Goal: Task Accomplishment & Management: Manage account settings

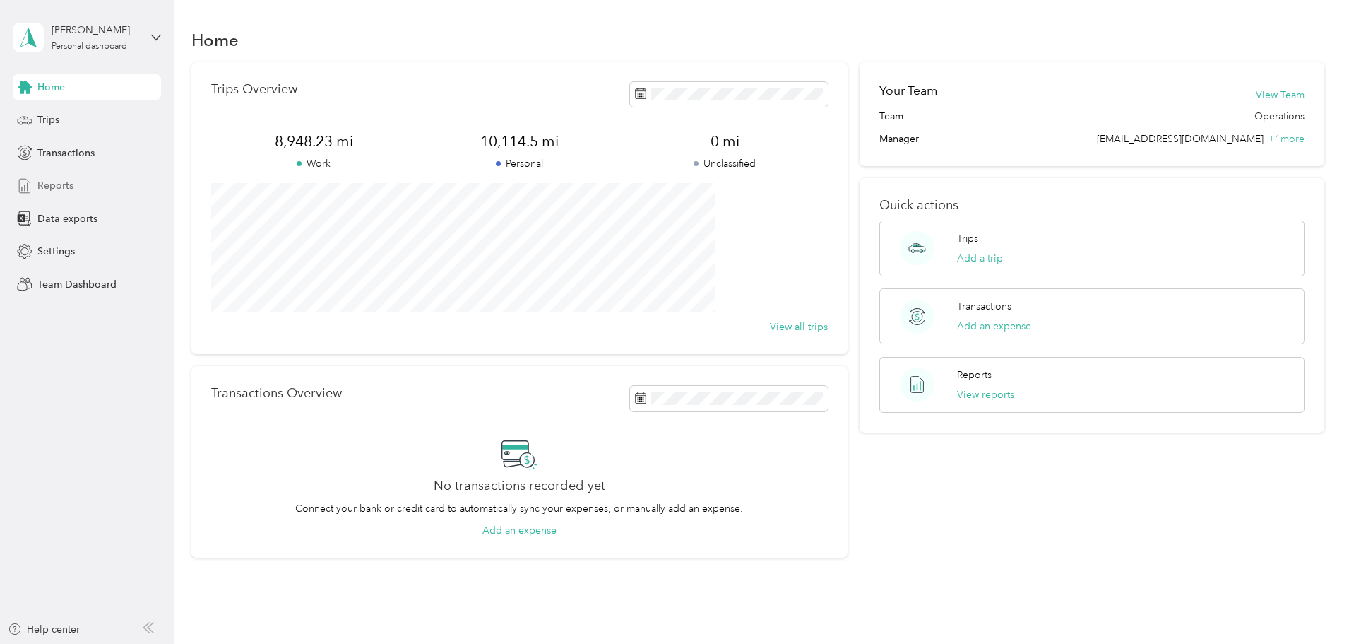
click at [47, 187] on span "Reports" at bounding box center [55, 185] width 36 height 15
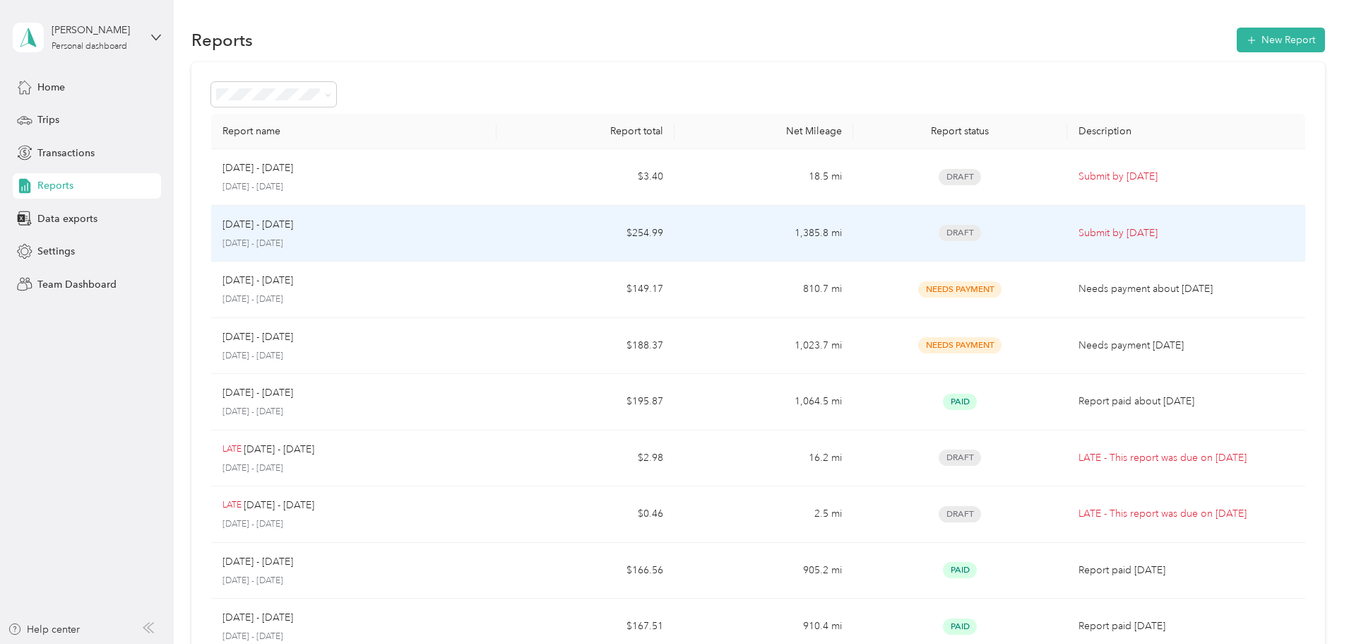
click at [350, 235] on div "[DATE] - [DATE] [DATE] - [DATE]" at bounding box center [354, 233] width 263 height 33
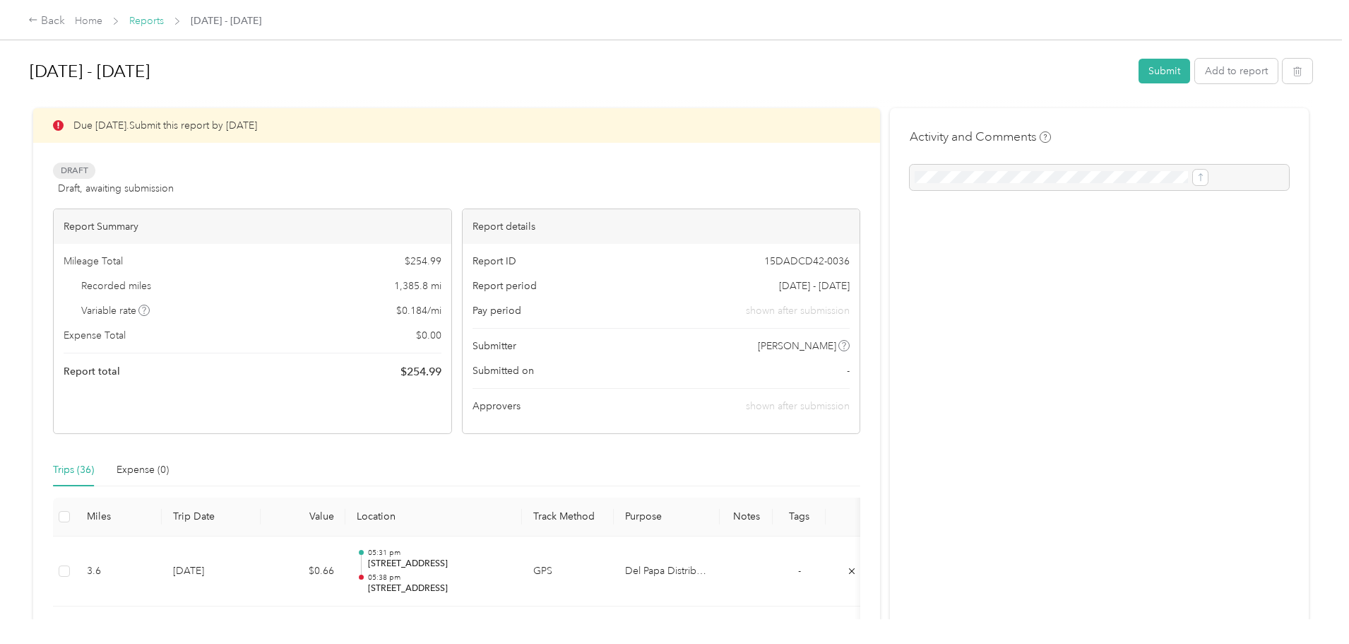
click at [164, 19] on link "Reports" at bounding box center [146, 21] width 35 height 12
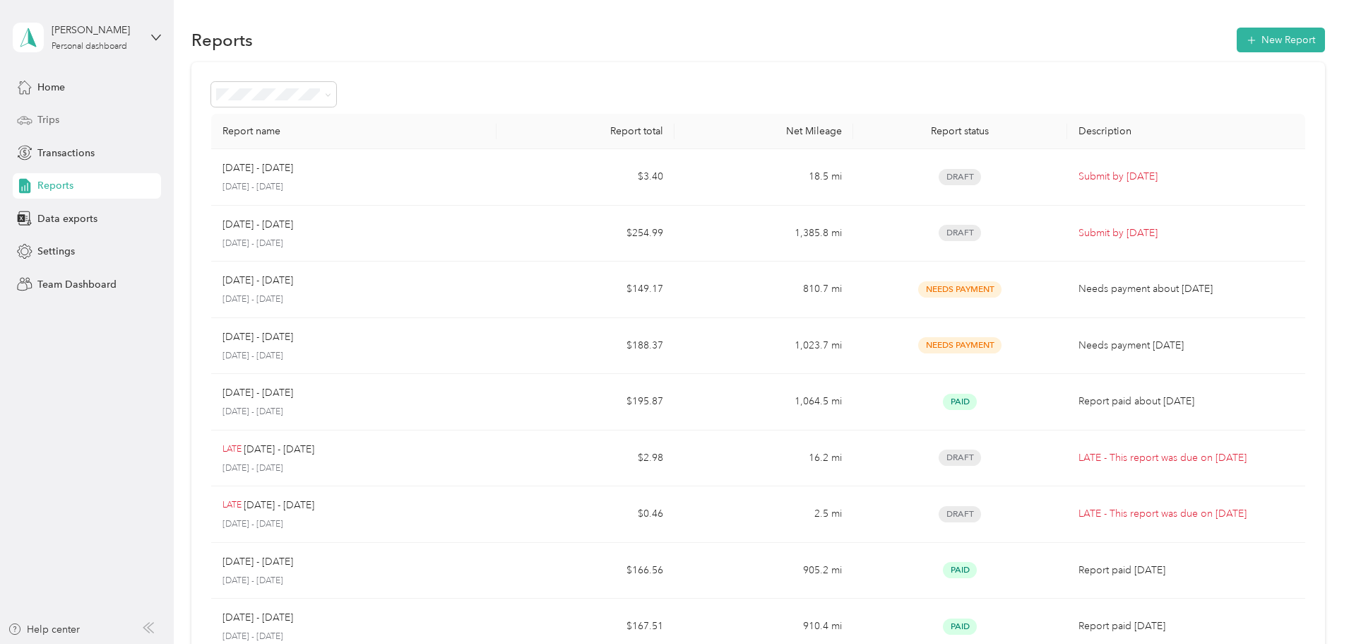
click at [52, 114] on span "Trips" at bounding box center [48, 119] width 22 height 15
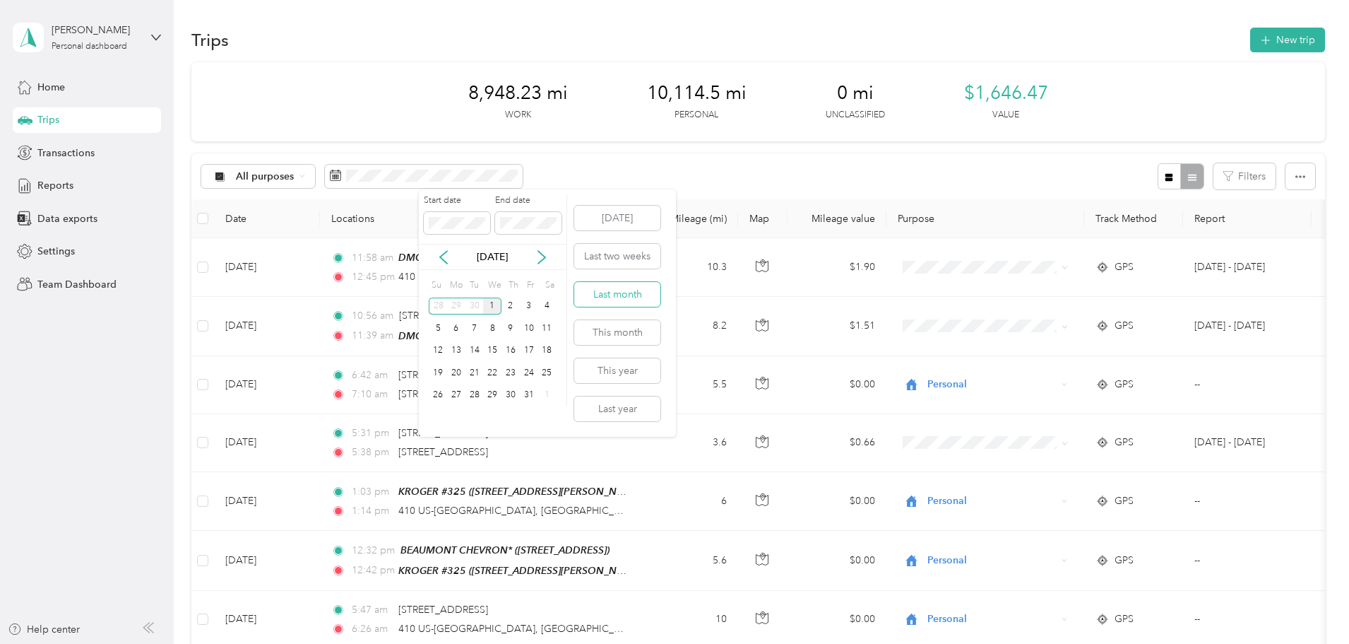
click at [625, 295] on button "Last month" at bounding box center [617, 294] width 86 height 25
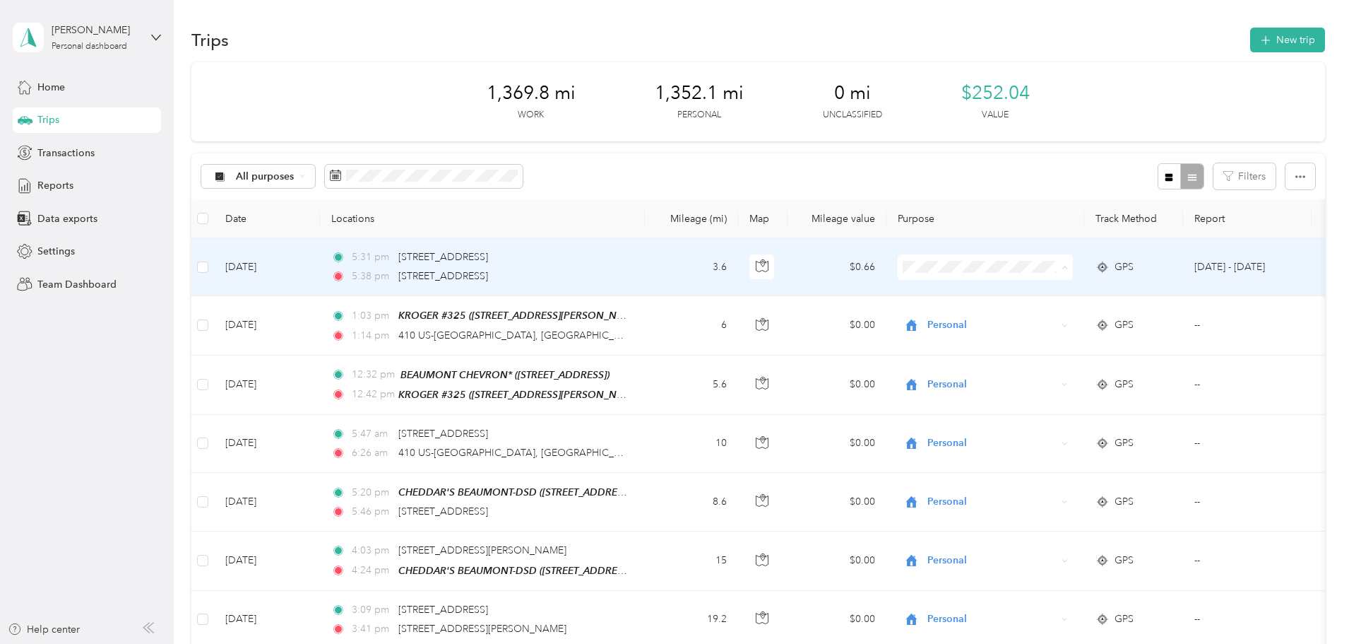
click at [1038, 321] on span "Personal" at bounding box center [1092, 318] width 131 height 15
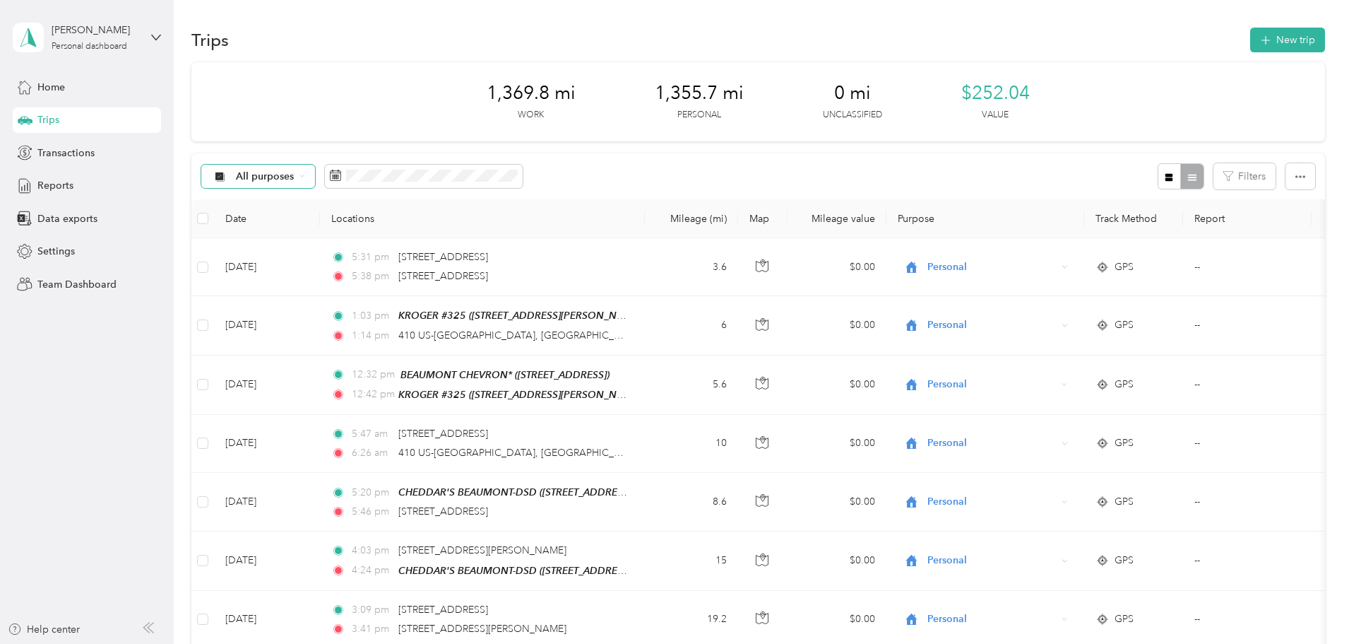
click at [295, 176] on span "All purposes" at bounding box center [265, 177] width 59 height 10
click at [367, 245] on span "Del Papa Distributing" at bounding box center [381, 251] width 100 height 15
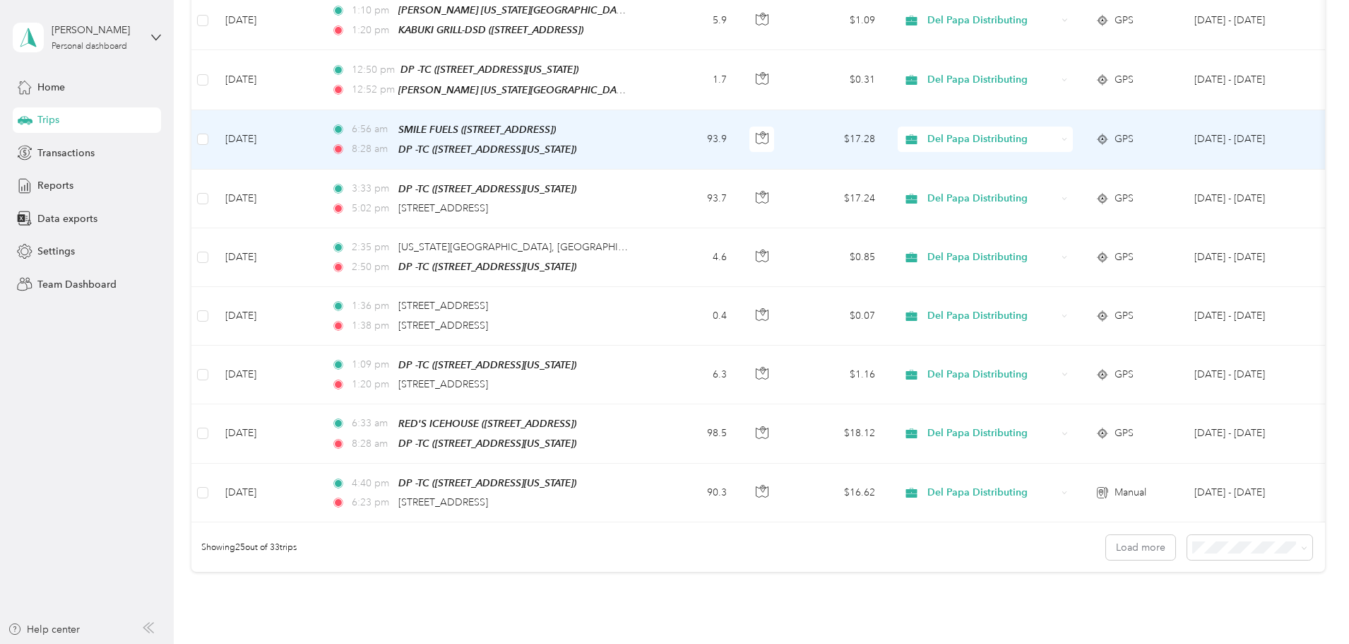
scroll to position [1201, 0]
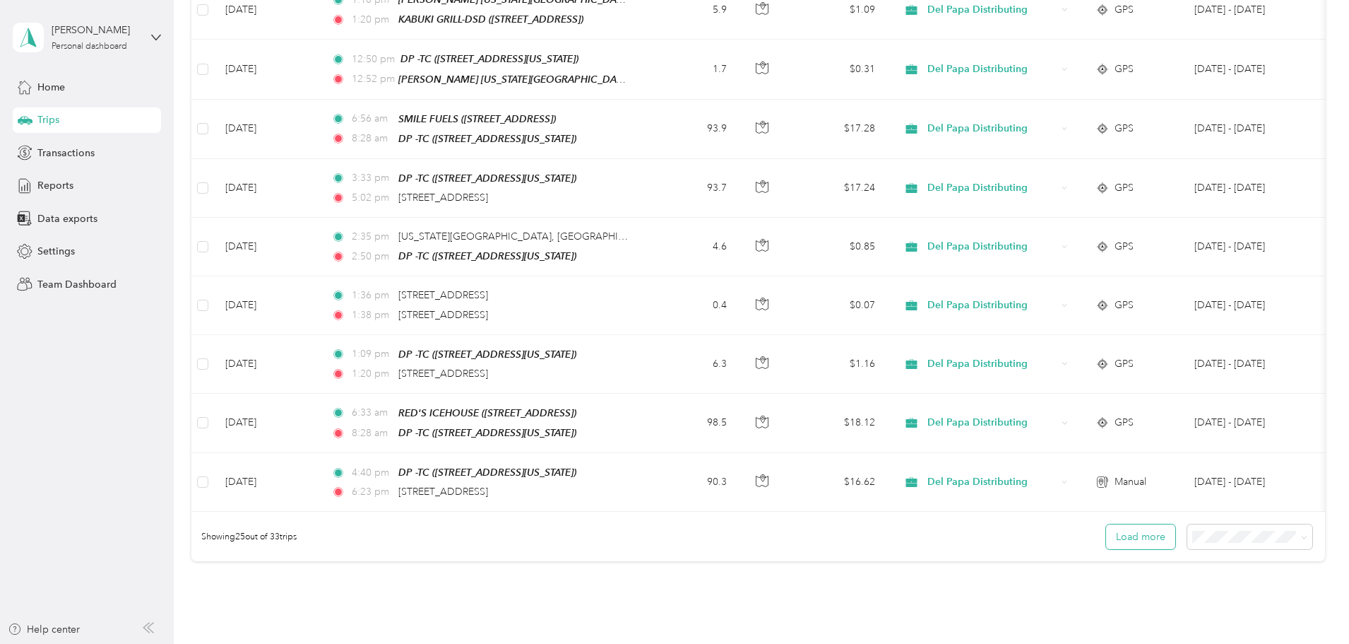
click at [1106, 524] on button "Load more" at bounding box center [1140, 536] width 69 height 25
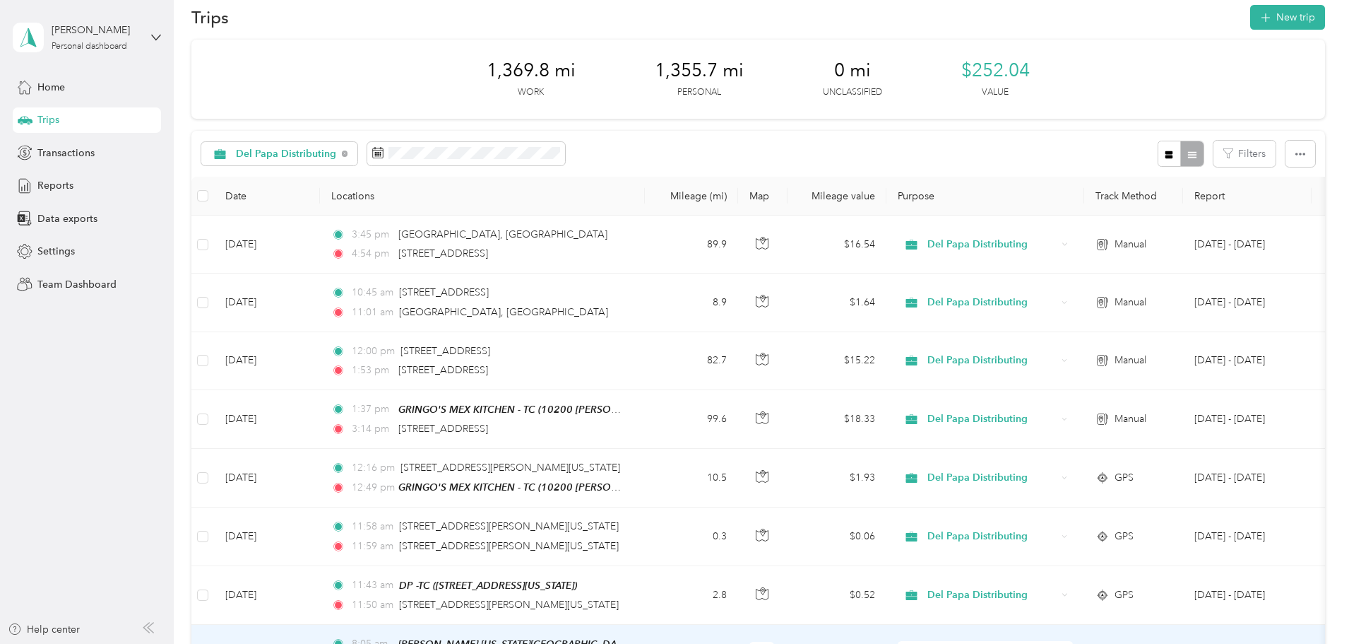
scroll to position [0, 0]
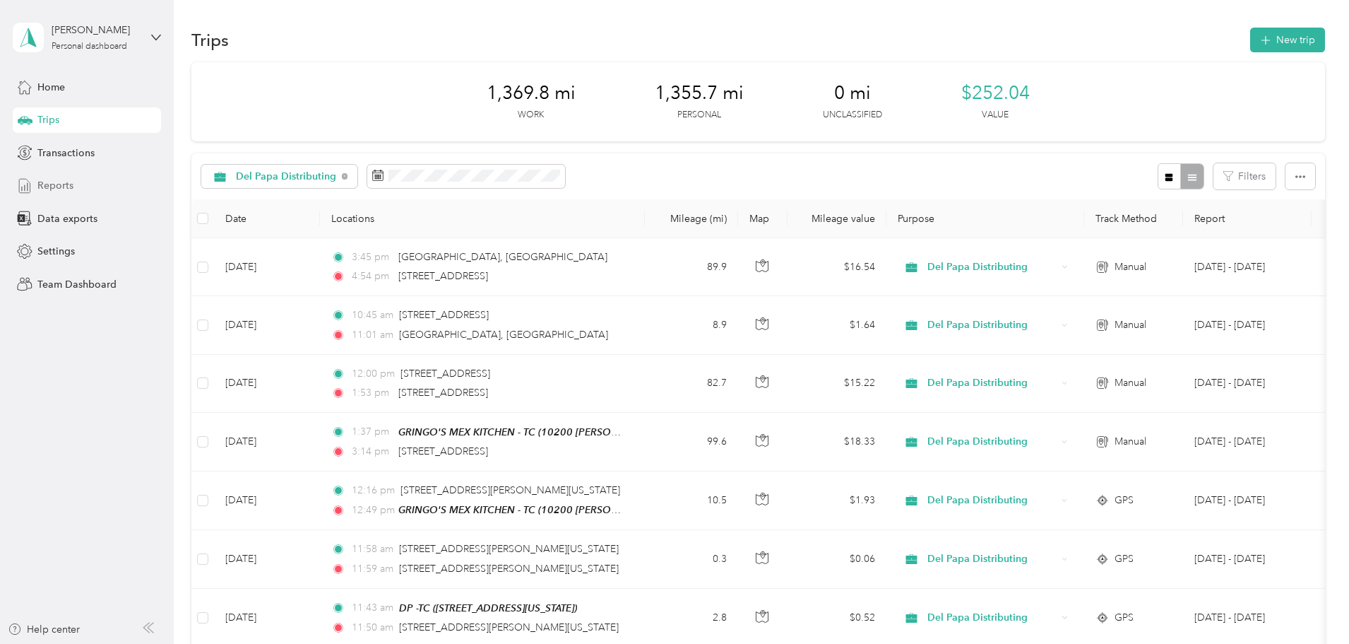
click at [57, 186] on span "Reports" at bounding box center [55, 185] width 36 height 15
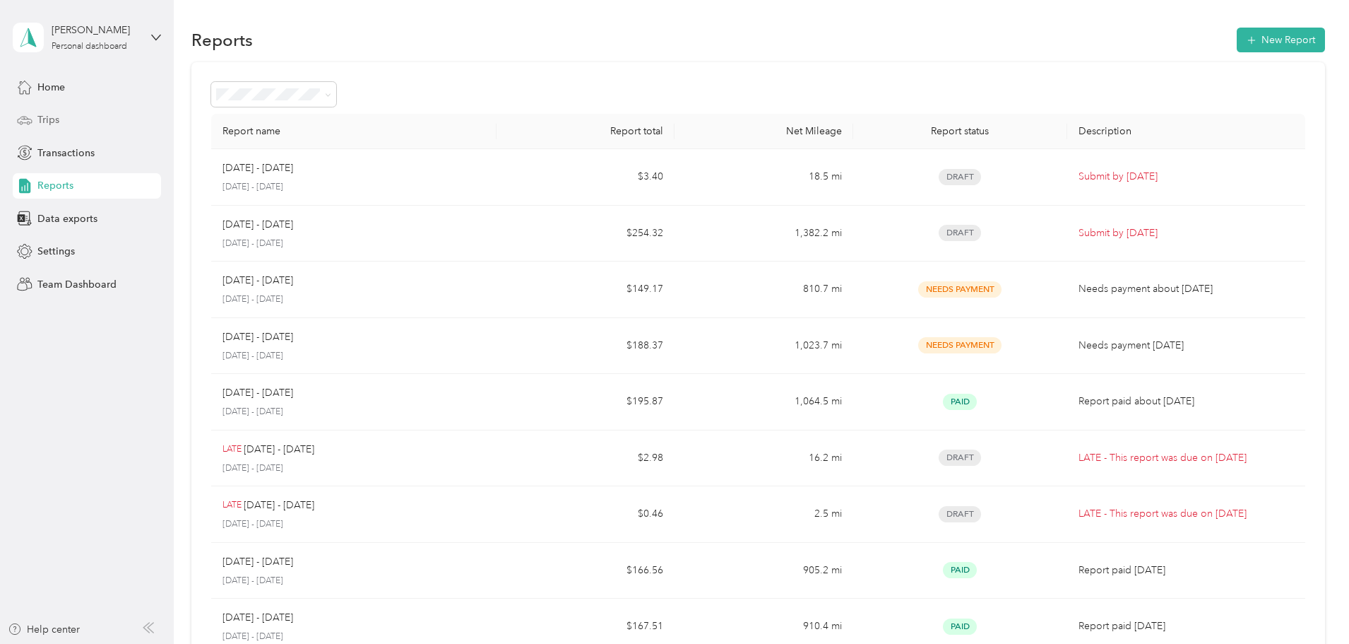
click at [48, 115] on span "Trips" at bounding box center [48, 119] width 22 height 15
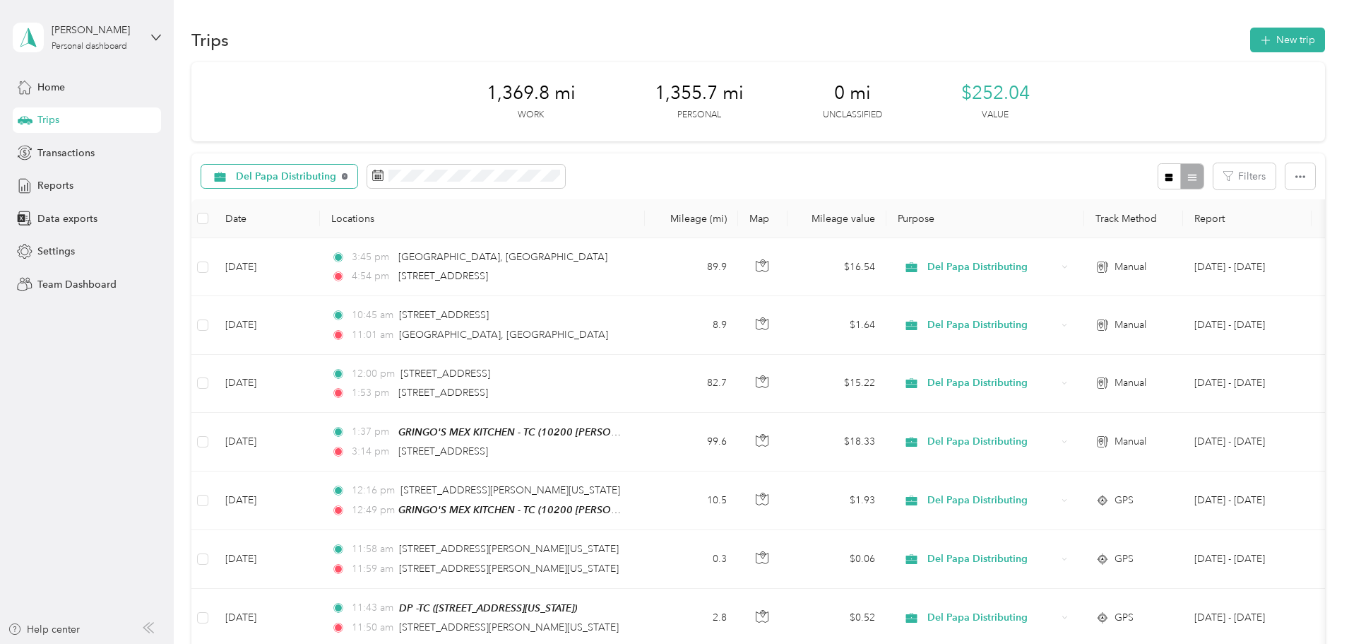
click at [348, 177] on icon at bounding box center [345, 176] width 6 height 6
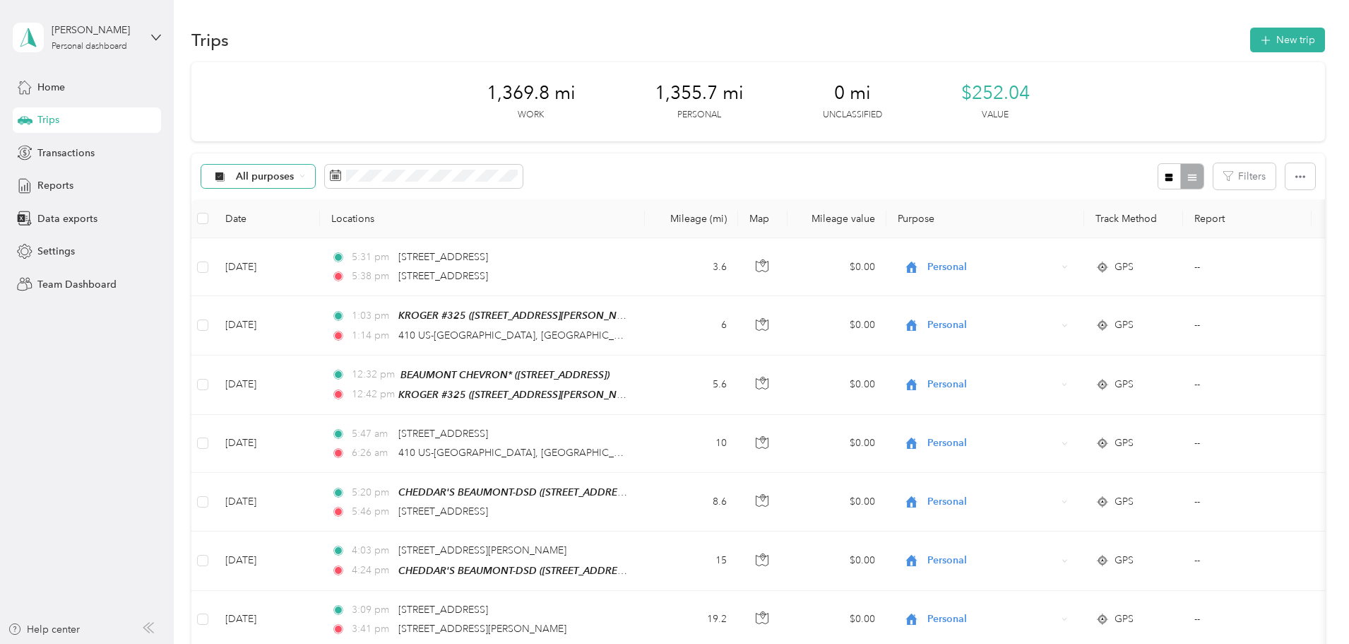
click at [295, 177] on span "All purposes" at bounding box center [265, 177] width 59 height 10
click at [369, 223] on span "Unclassified" at bounding box center [381, 226] width 100 height 15
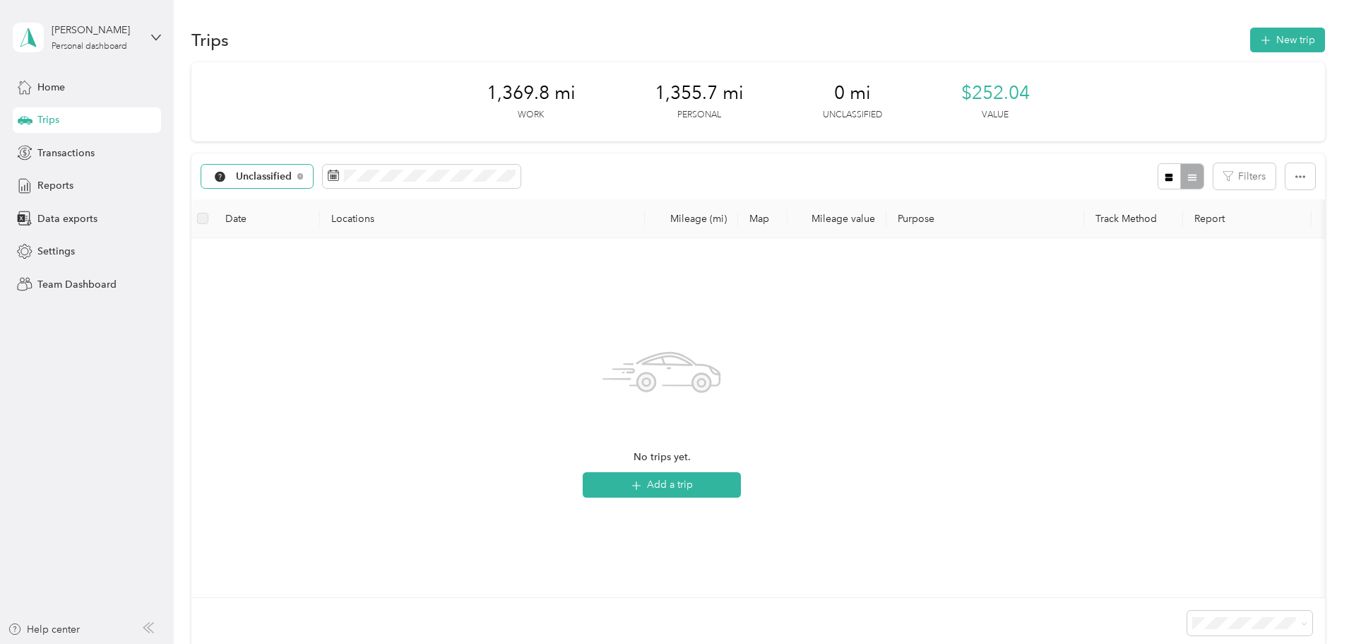
click at [292, 173] on span "Unclassified" at bounding box center [264, 177] width 57 height 10
click at [348, 196] on span "All purposes" at bounding box center [381, 201] width 100 height 15
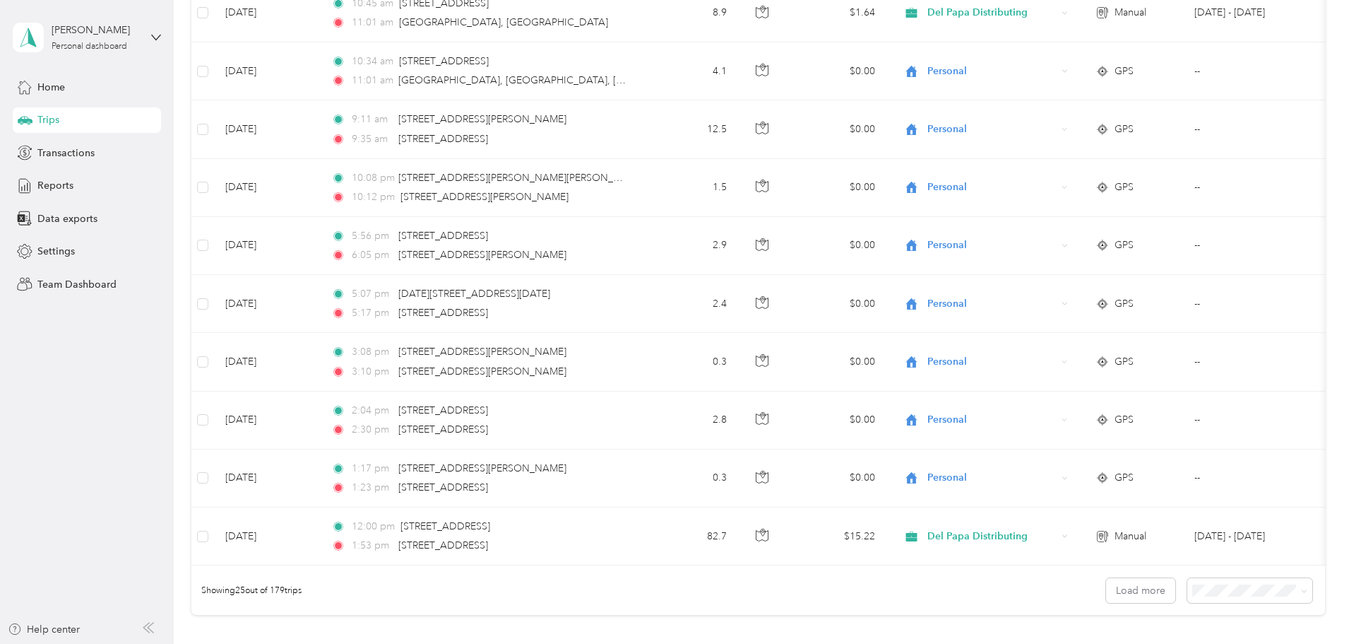
scroll to position [1271, 0]
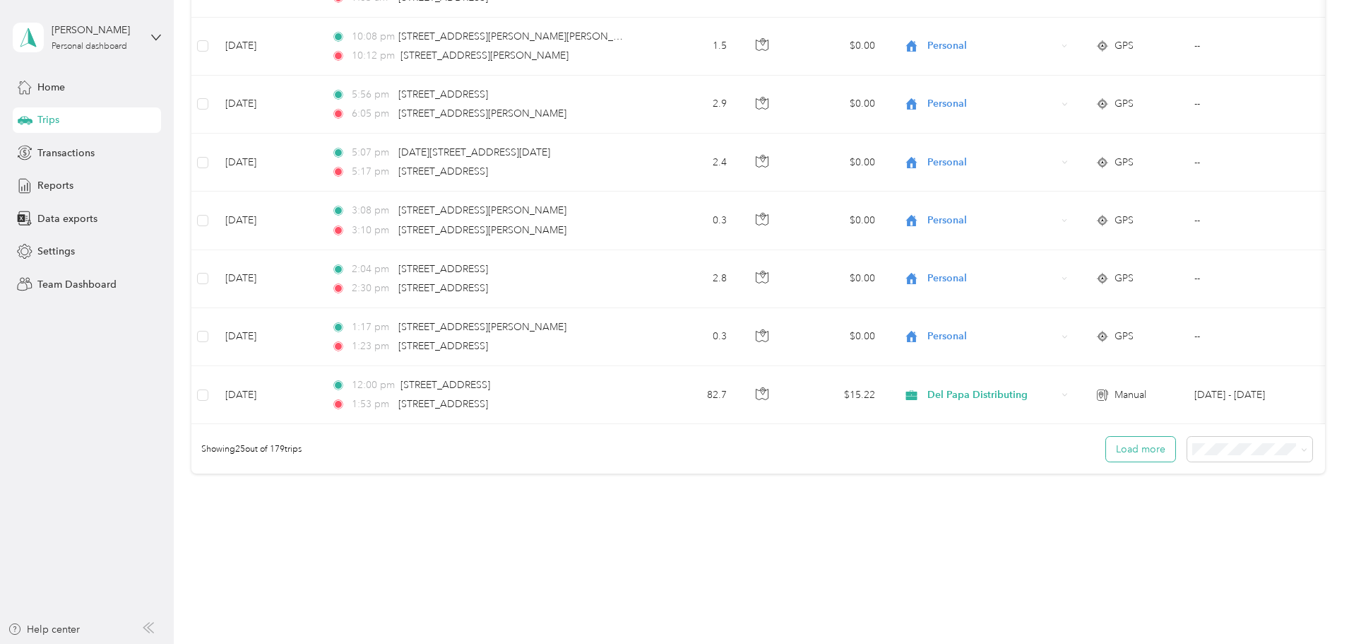
click at [1106, 459] on button "Load more" at bounding box center [1140, 449] width 69 height 25
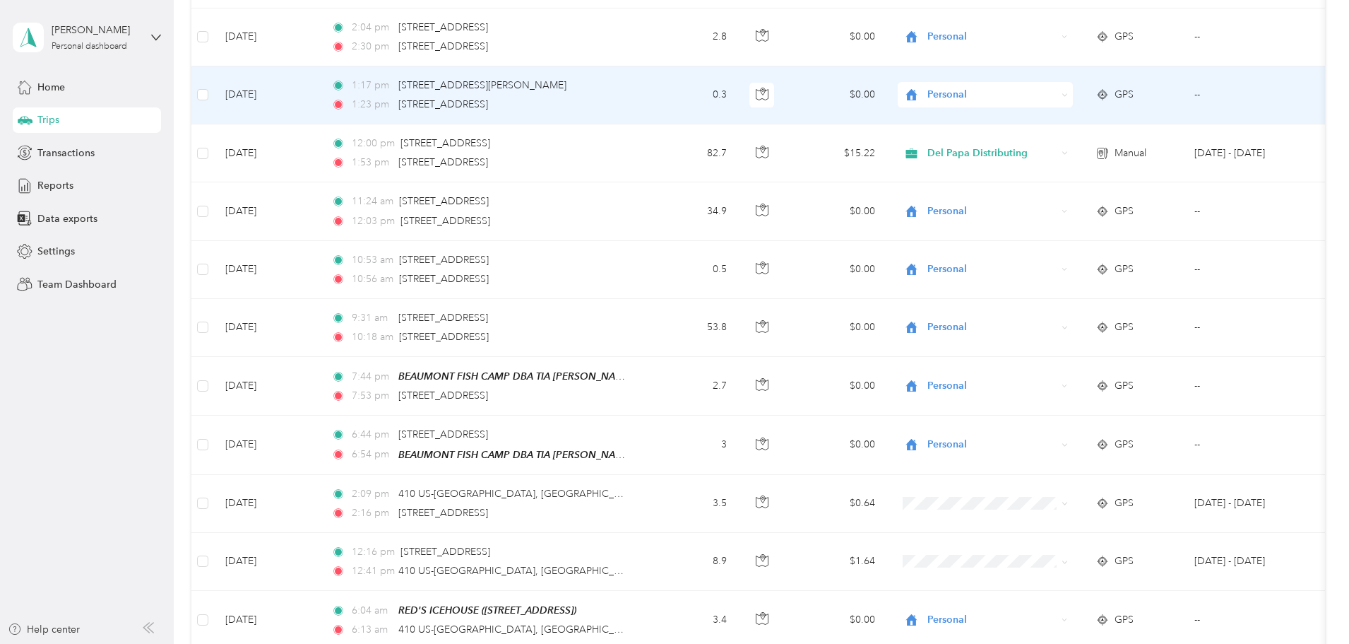
scroll to position [1625, 0]
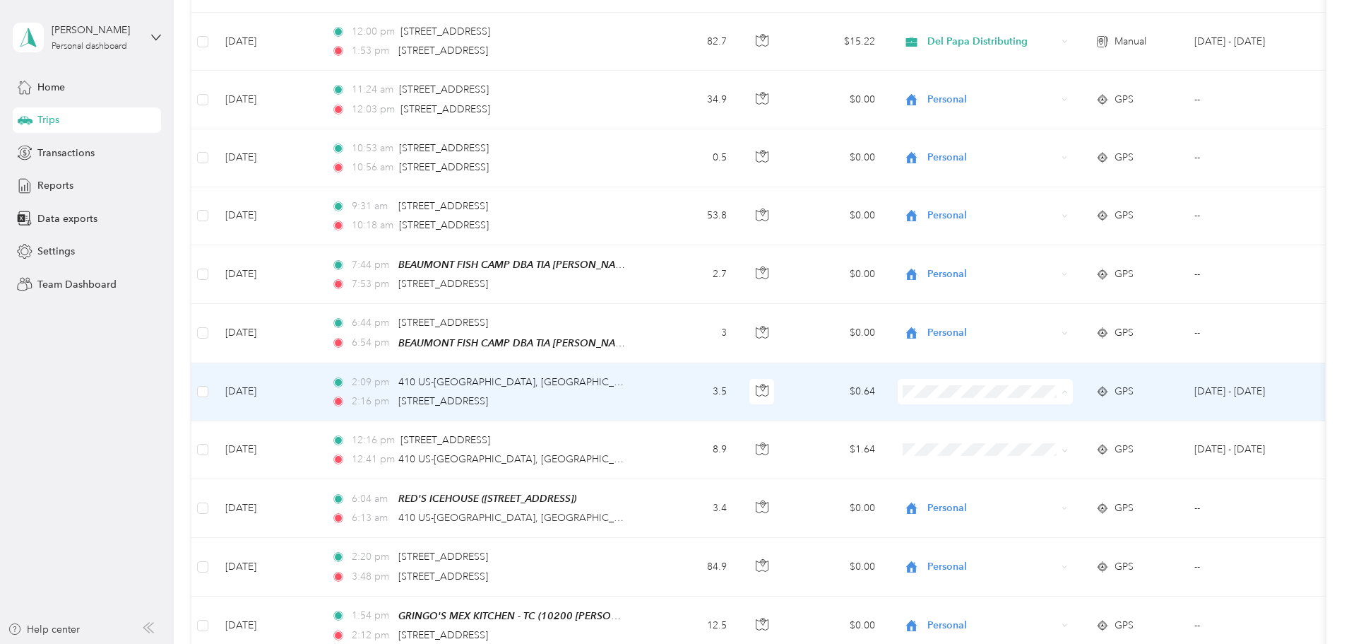
click at [1019, 441] on li "Personal" at bounding box center [1079, 436] width 175 height 25
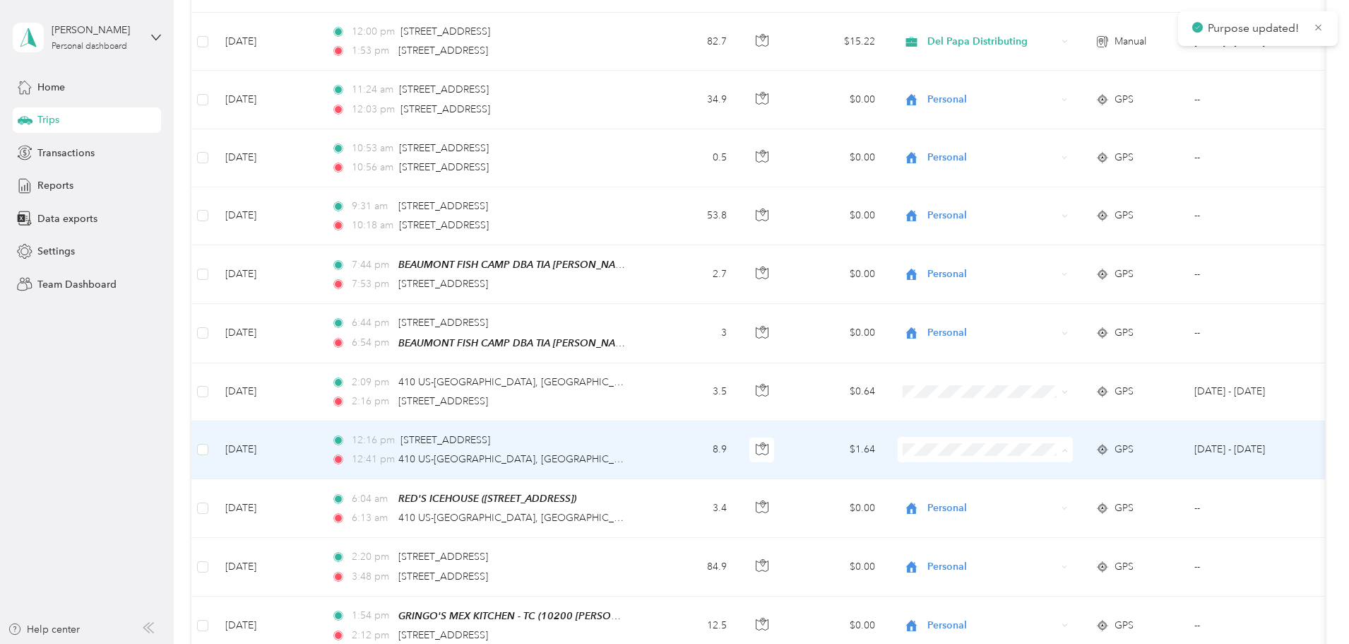
click at [1030, 488] on span "Personal" at bounding box center [1092, 494] width 131 height 15
click at [1031, 492] on span "Personal" at bounding box center [1092, 494] width 131 height 15
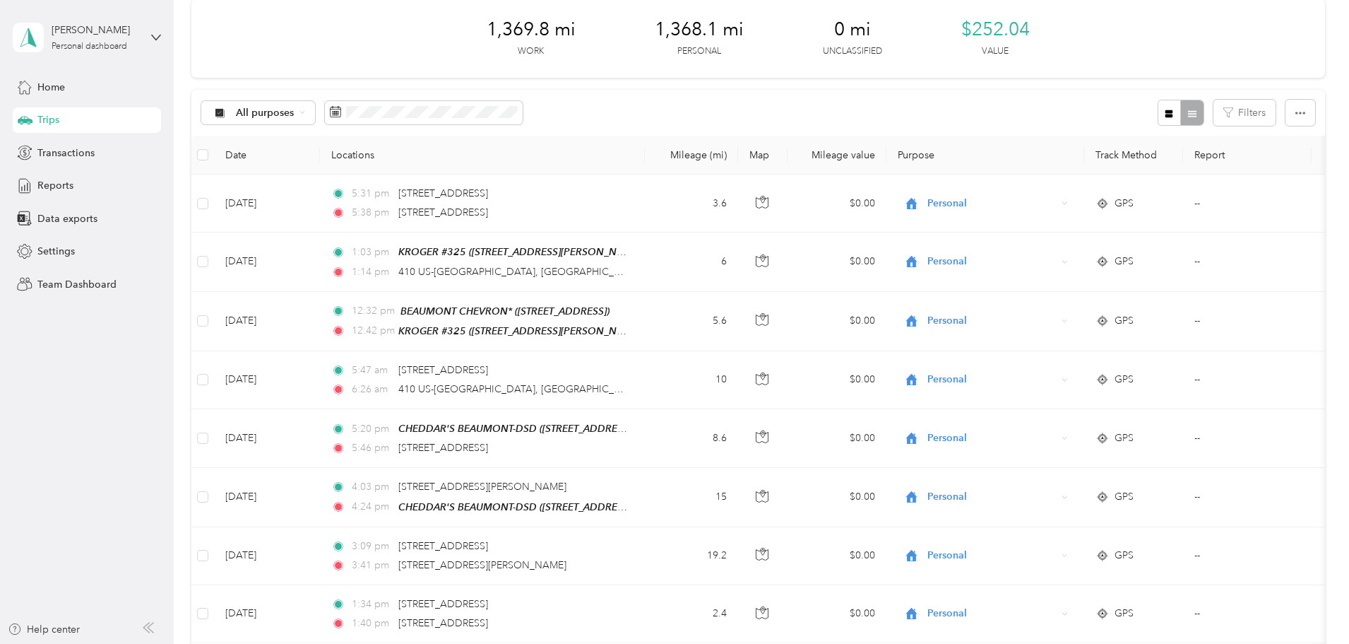
scroll to position [0, 0]
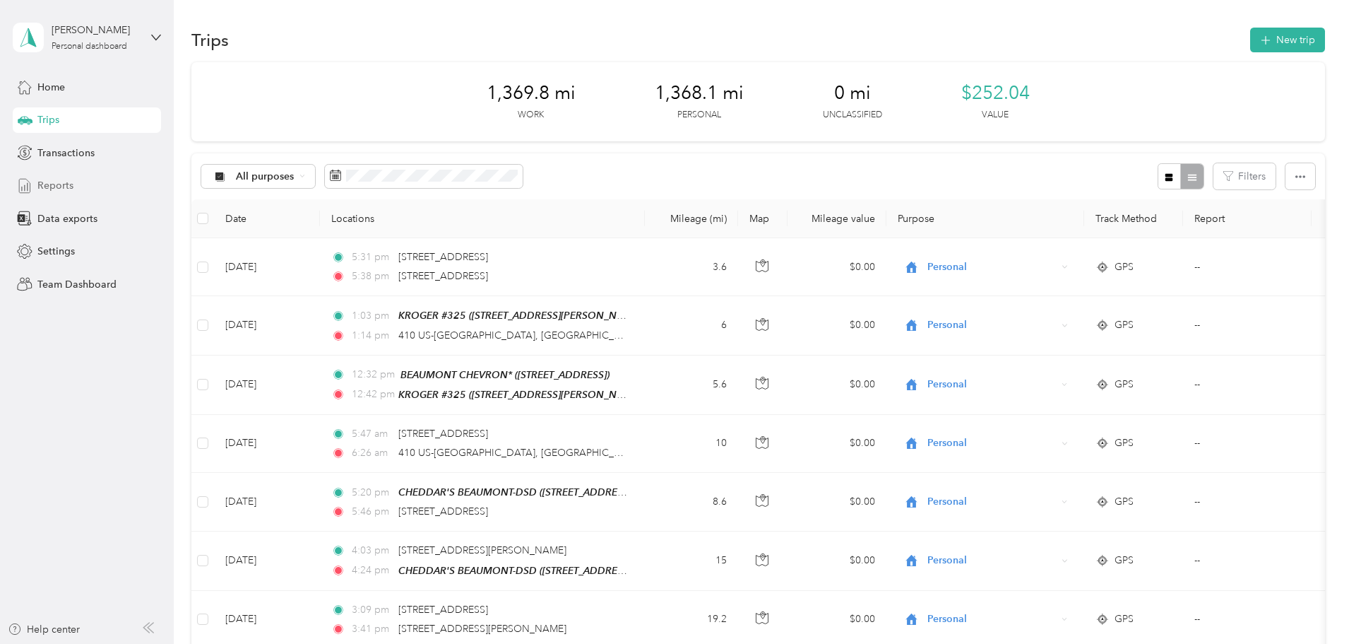
click at [54, 187] on span "Reports" at bounding box center [55, 185] width 36 height 15
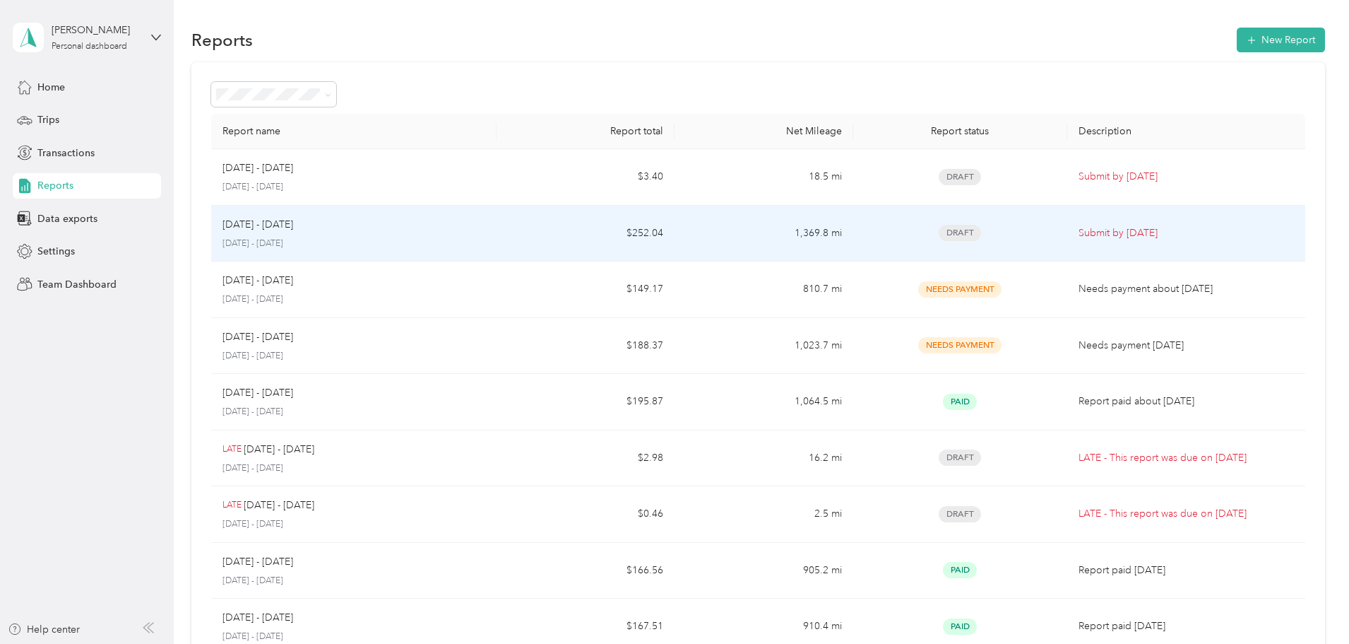
click at [293, 224] on p "[DATE] - [DATE]" at bounding box center [258, 225] width 71 height 16
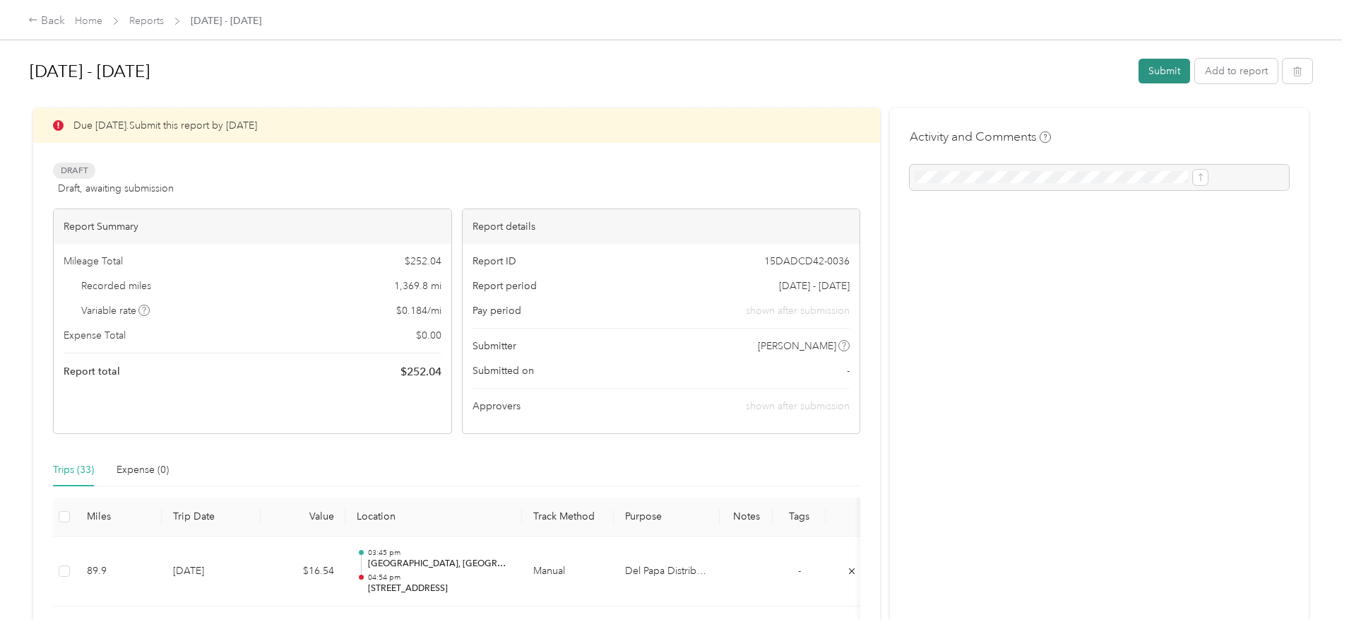
click at [1139, 71] on button "Submit" at bounding box center [1165, 71] width 52 height 25
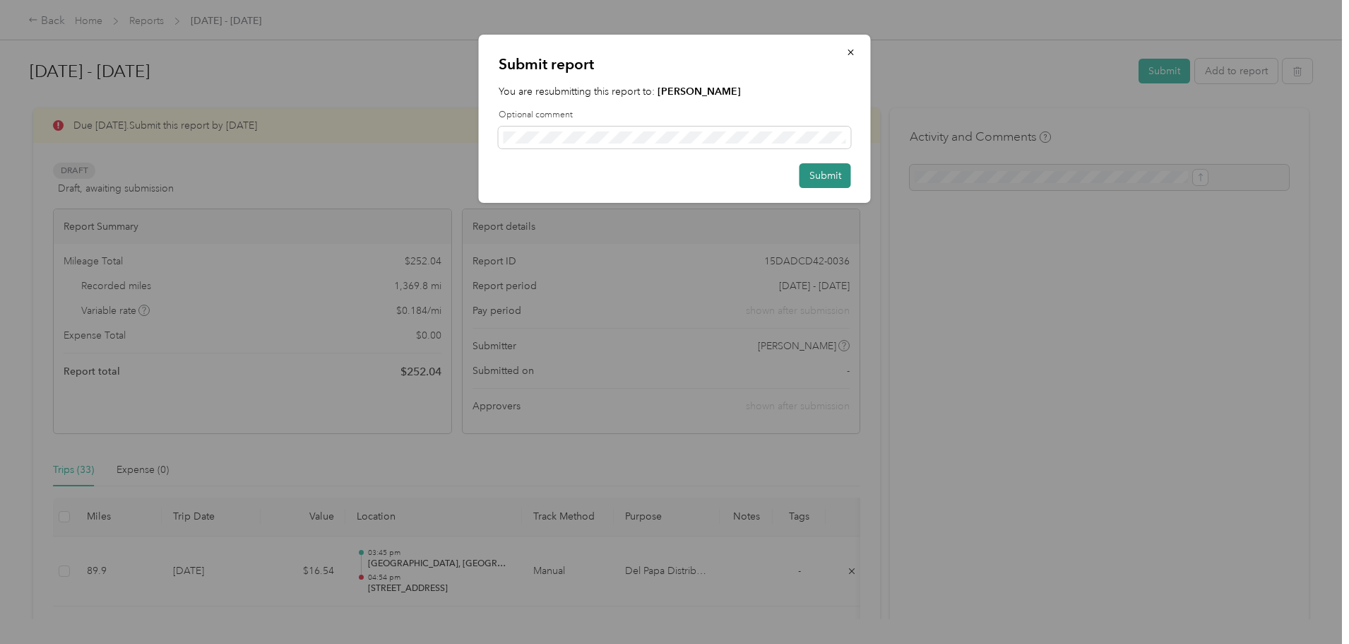
click at [821, 175] on button "Submit" at bounding box center [826, 175] width 52 height 25
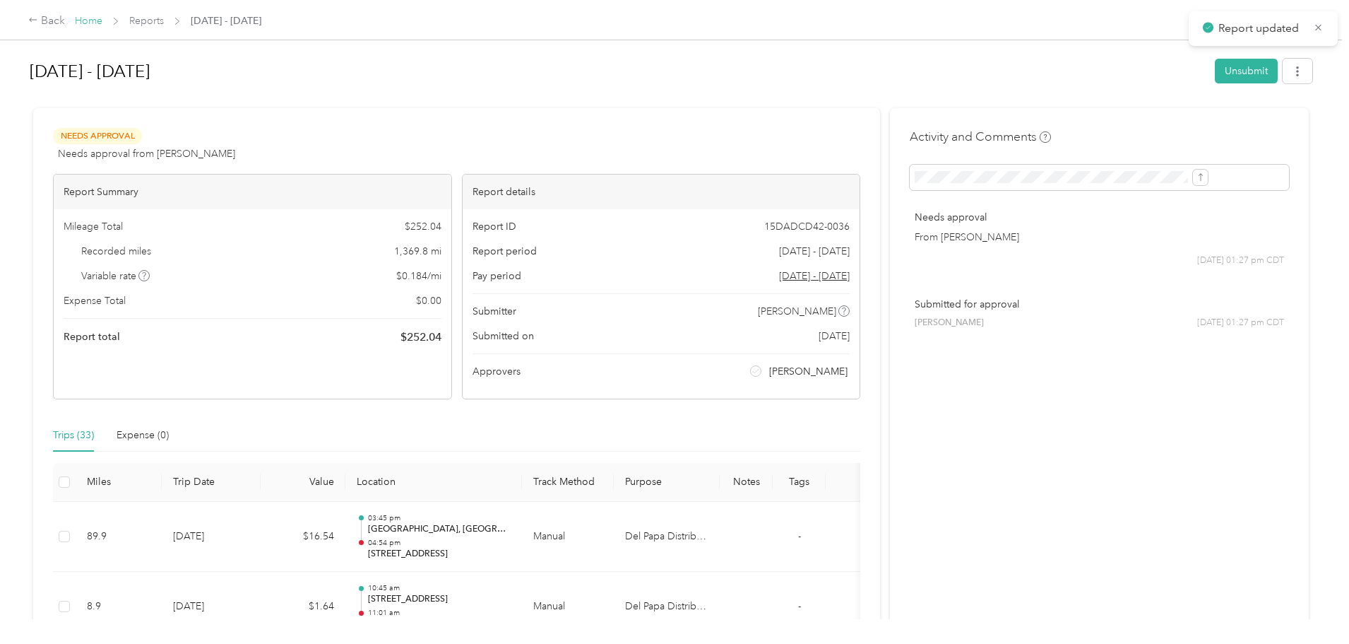
click at [102, 25] on link "Home" at bounding box center [89, 21] width 28 height 12
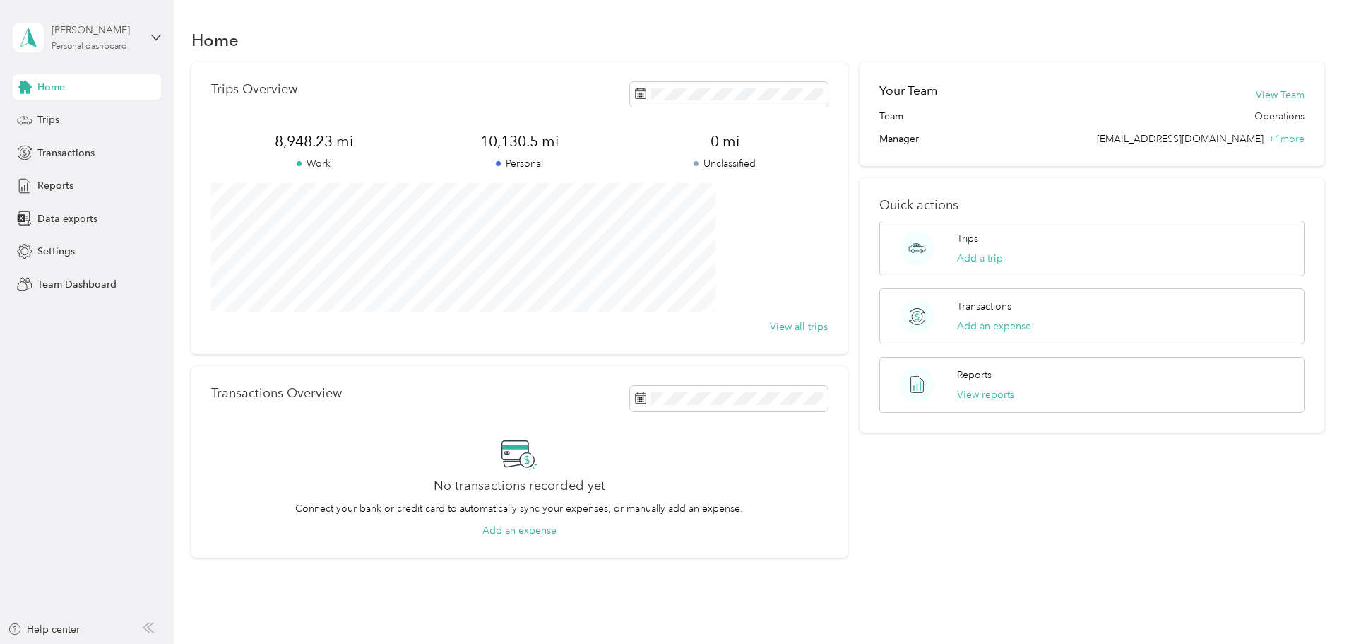
click at [84, 44] on div "Personal dashboard" at bounding box center [90, 46] width 76 height 8
click at [65, 115] on div "Team dashboard" at bounding box center [63, 116] width 76 height 15
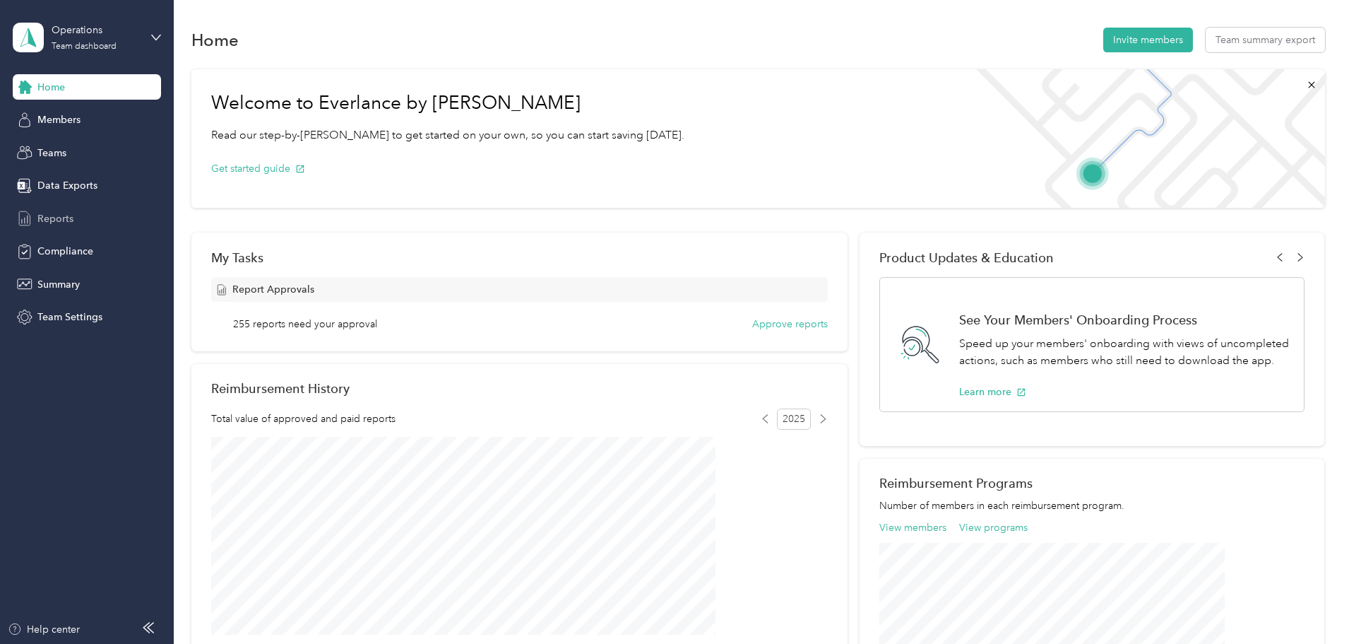
click at [59, 215] on span "Reports" at bounding box center [55, 218] width 36 height 15
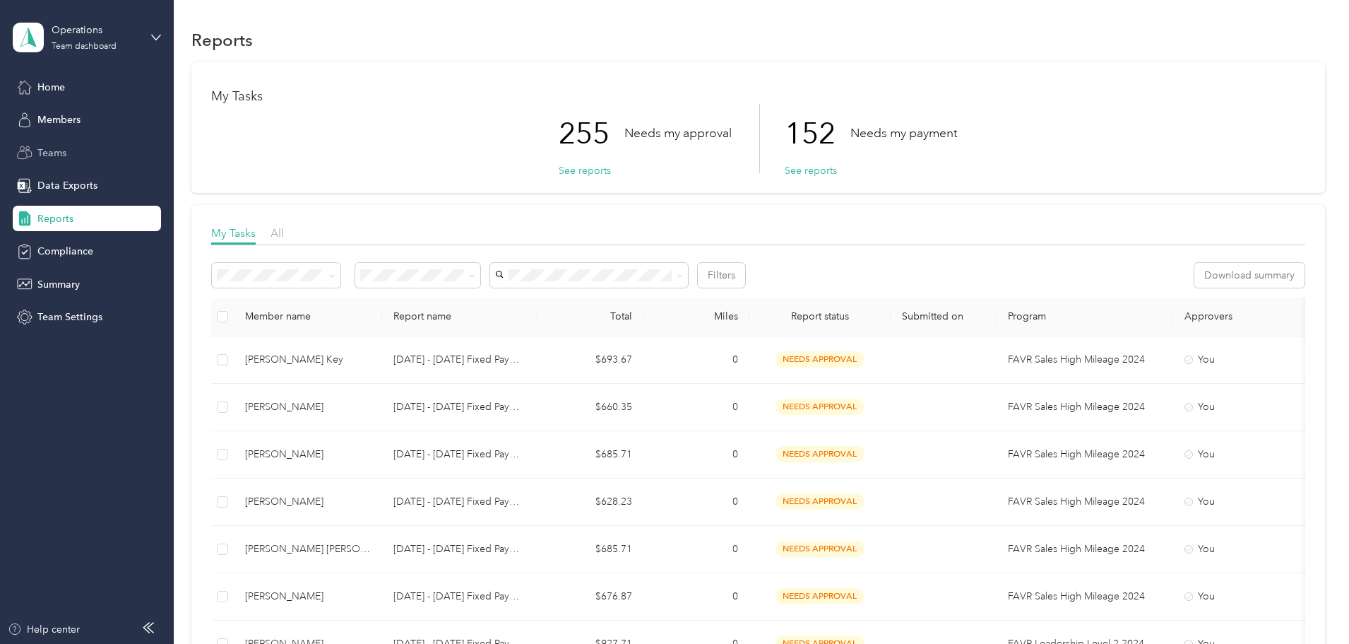
click at [48, 157] on span "Teams" at bounding box center [51, 153] width 29 height 15
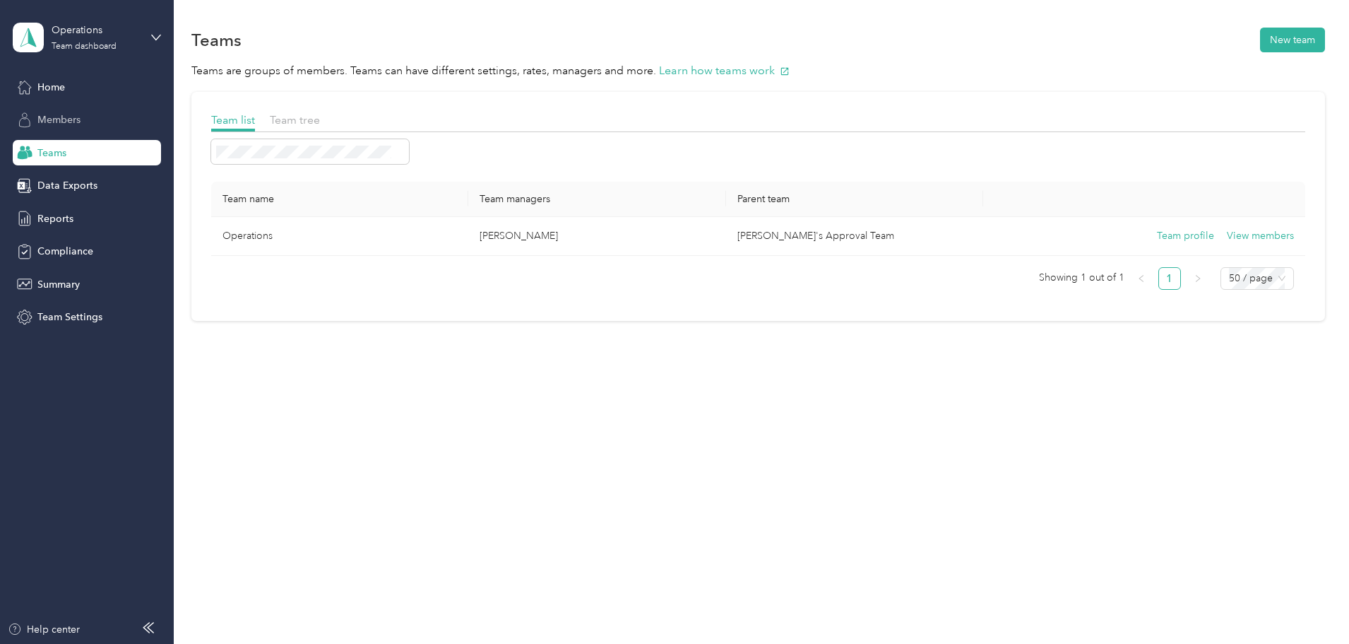
click at [61, 120] on span "Members" at bounding box center [58, 119] width 43 height 15
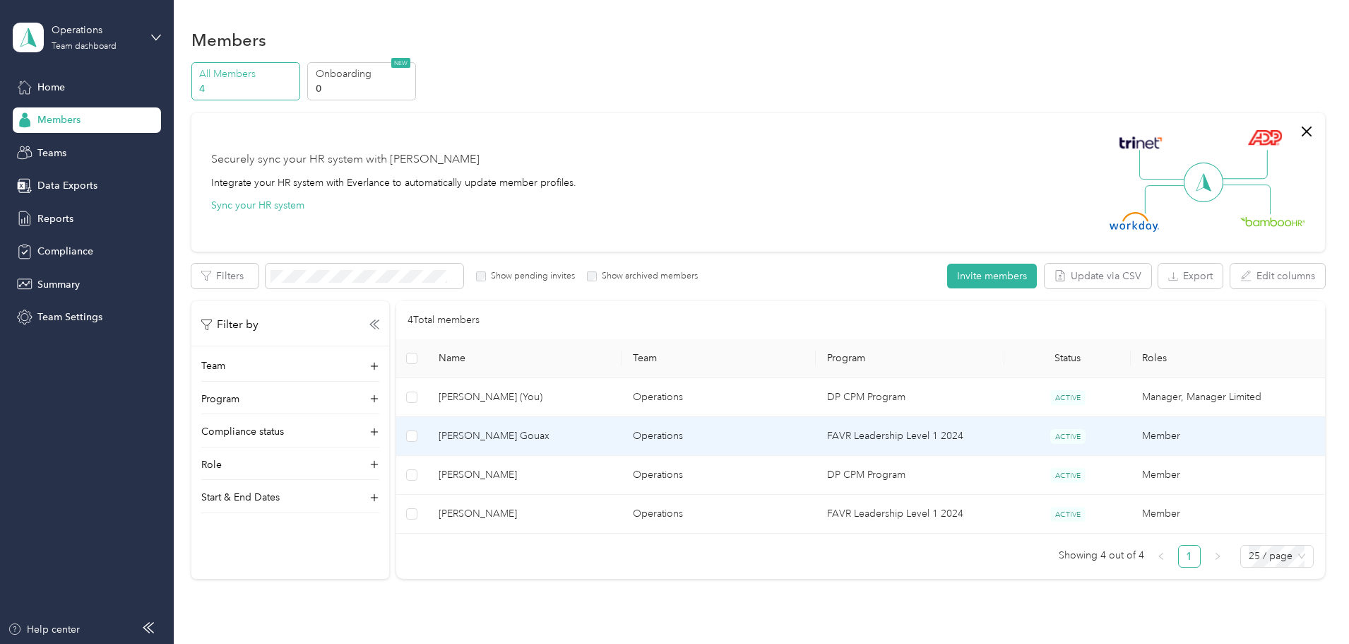
click at [581, 434] on span "[PERSON_NAME] Gouax" at bounding box center [525, 436] width 172 height 16
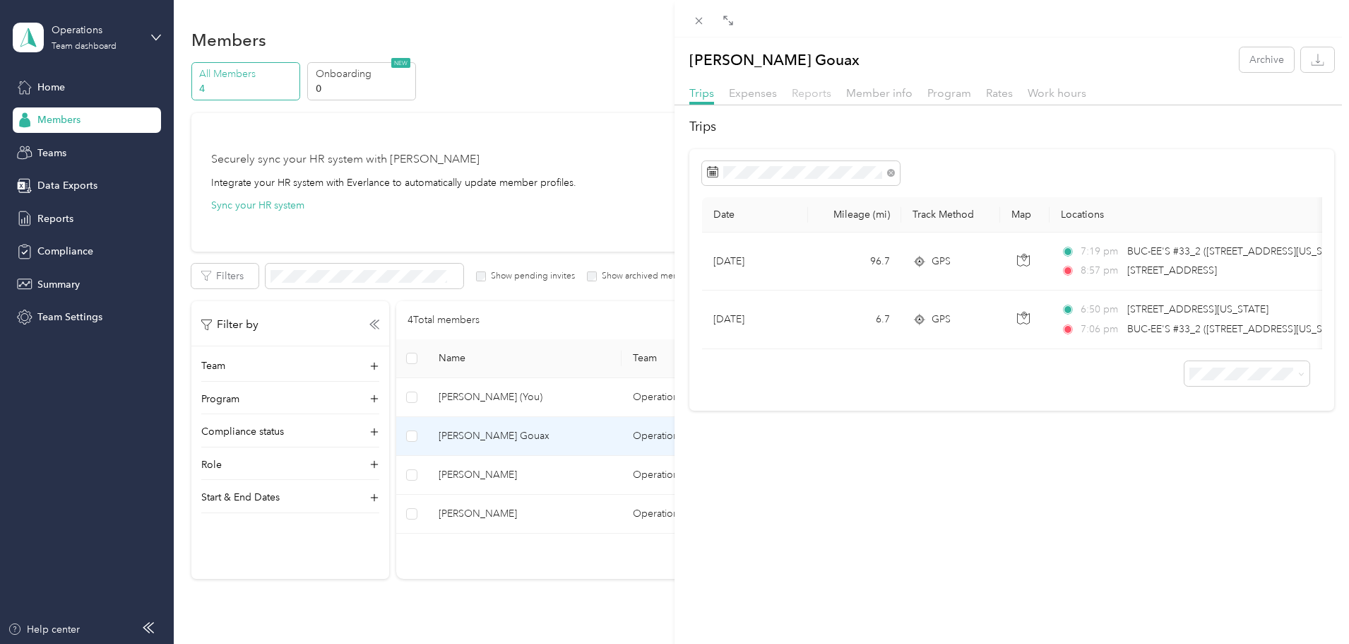
click at [818, 95] on span "Reports" at bounding box center [812, 92] width 40 height 13
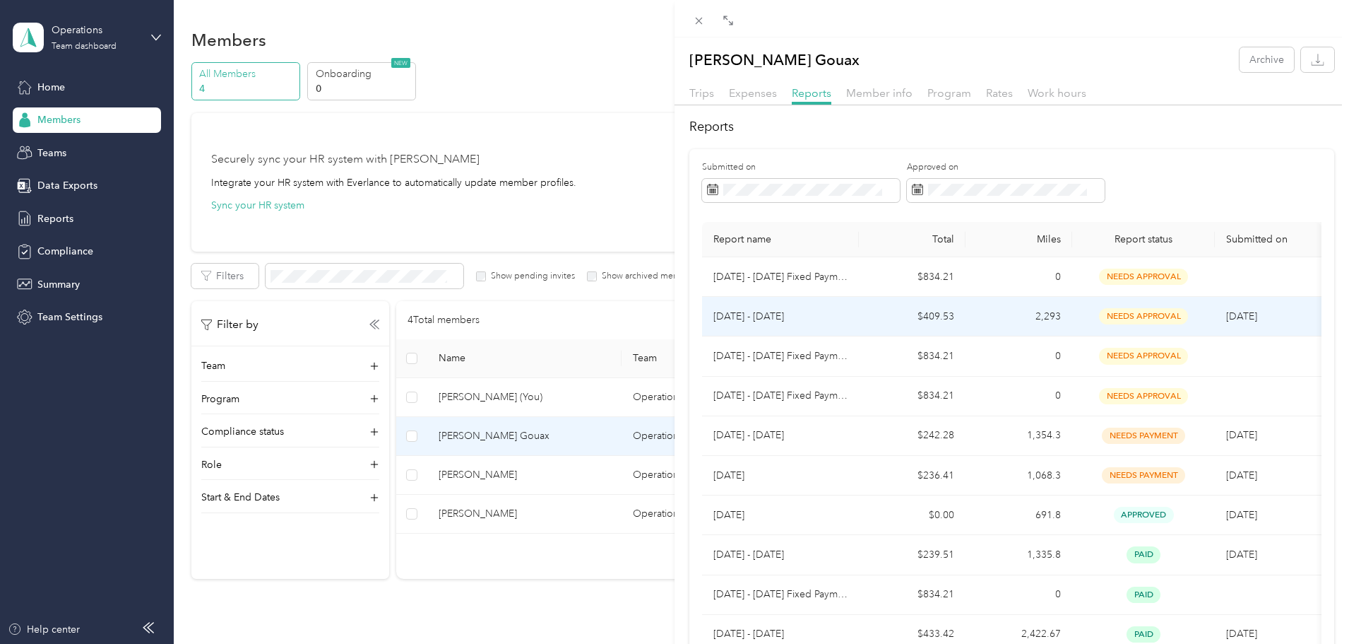
click at [761, 314] on p "[DATE] - [DATE]" at bounding box center [780, 317] width 134 height 16
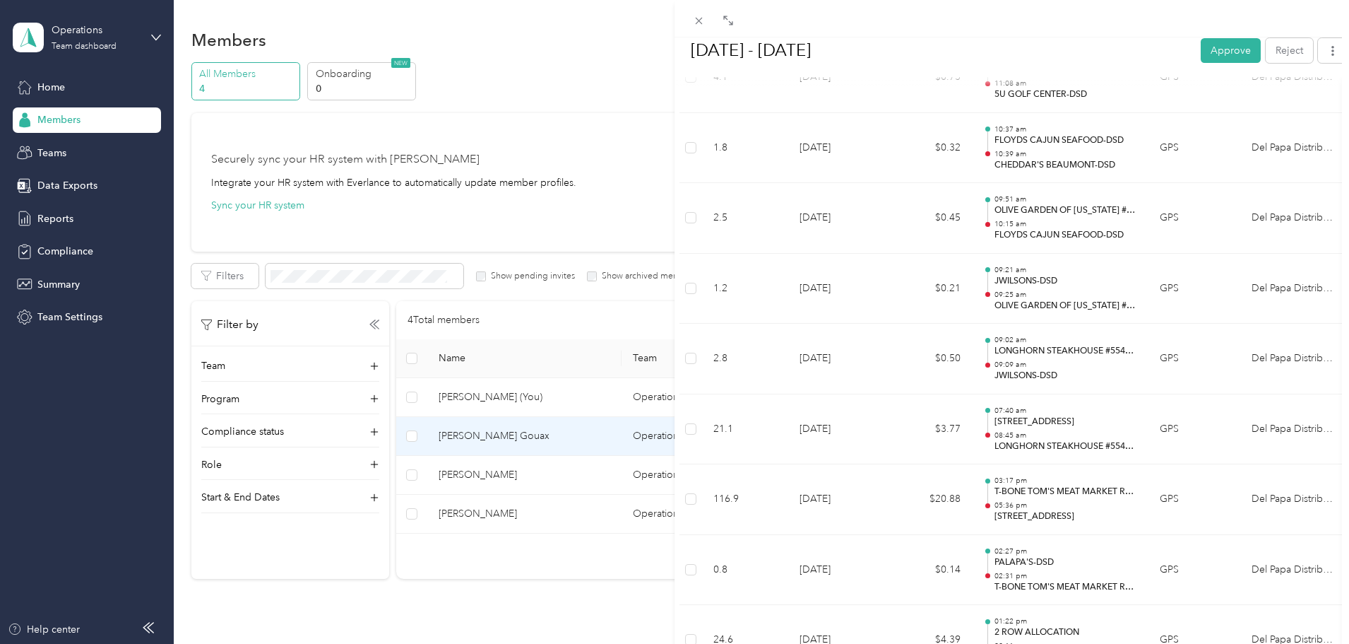
scroll to position [3320, 0]
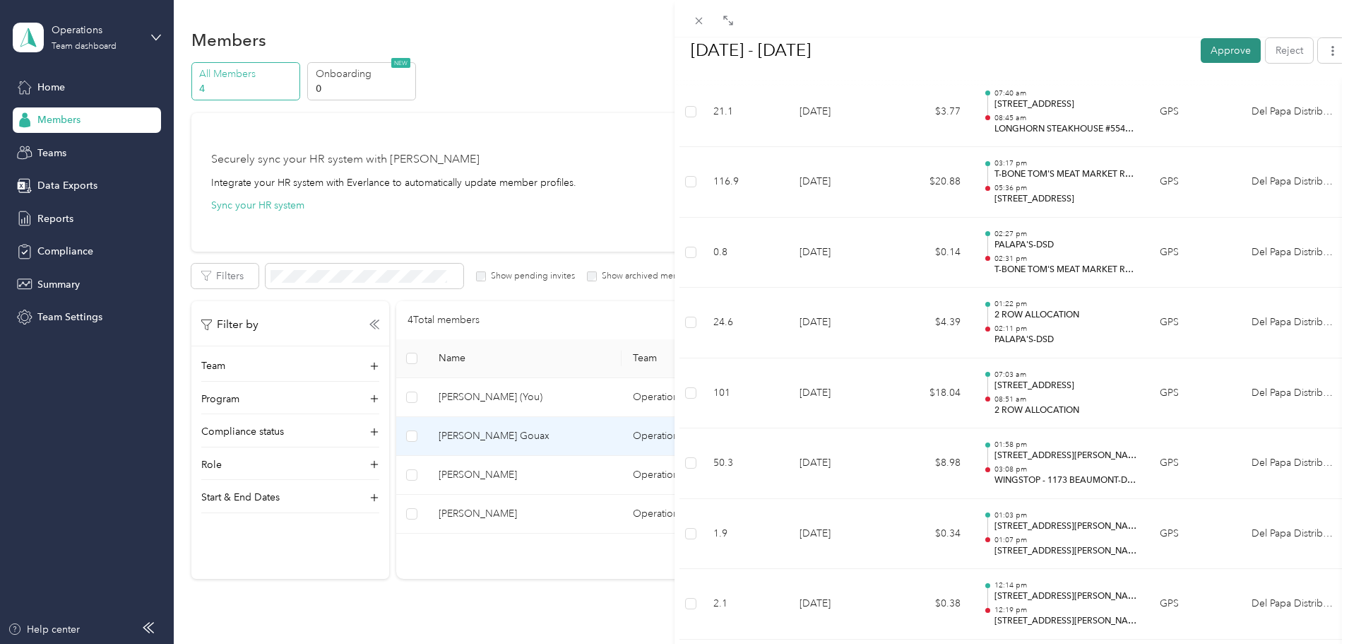
click at [1231, 52] on button "Approve" at bounding box center [1231, 49] width 60 height 25
